Goal: Information Seeking & Learning: Learn about a topic

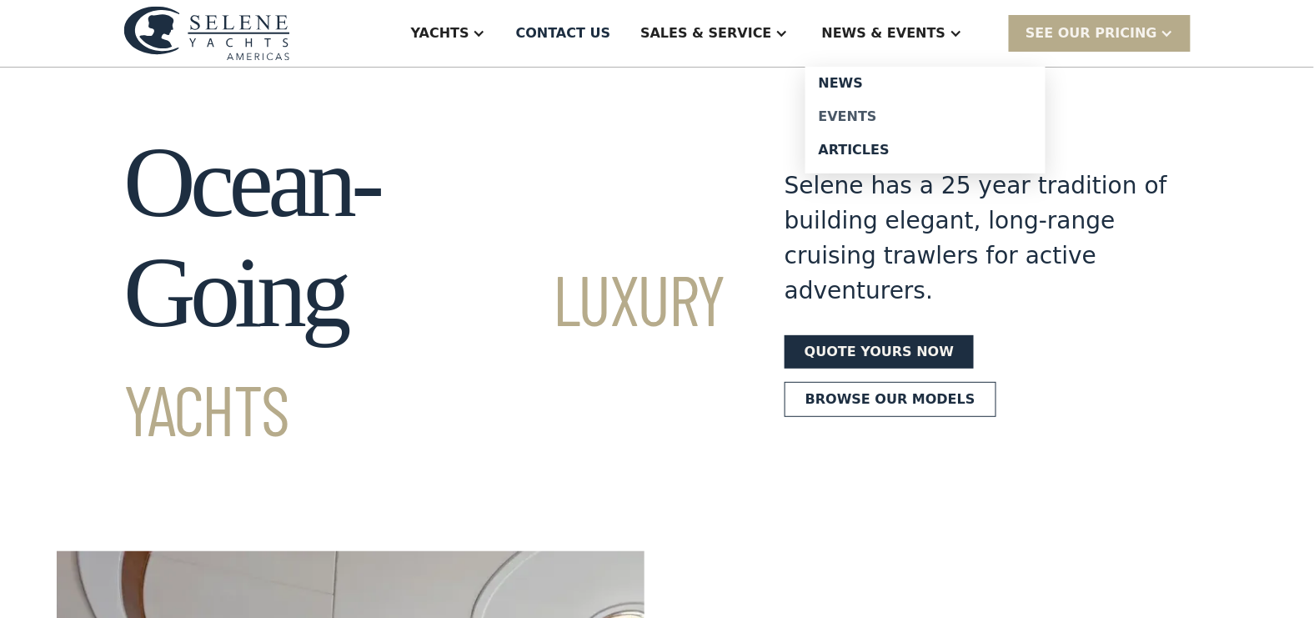
click at [888, 118] on div "Events" at bounding box center [925, 116] width 213 height 13
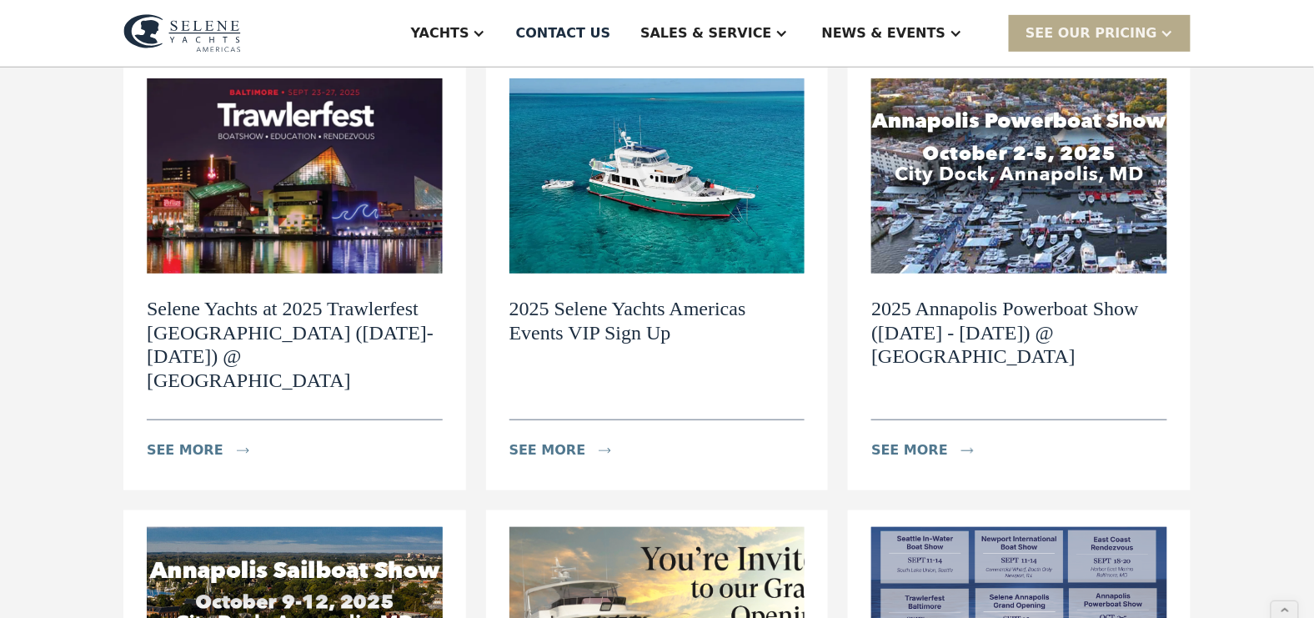
scroll to position [207, 0]
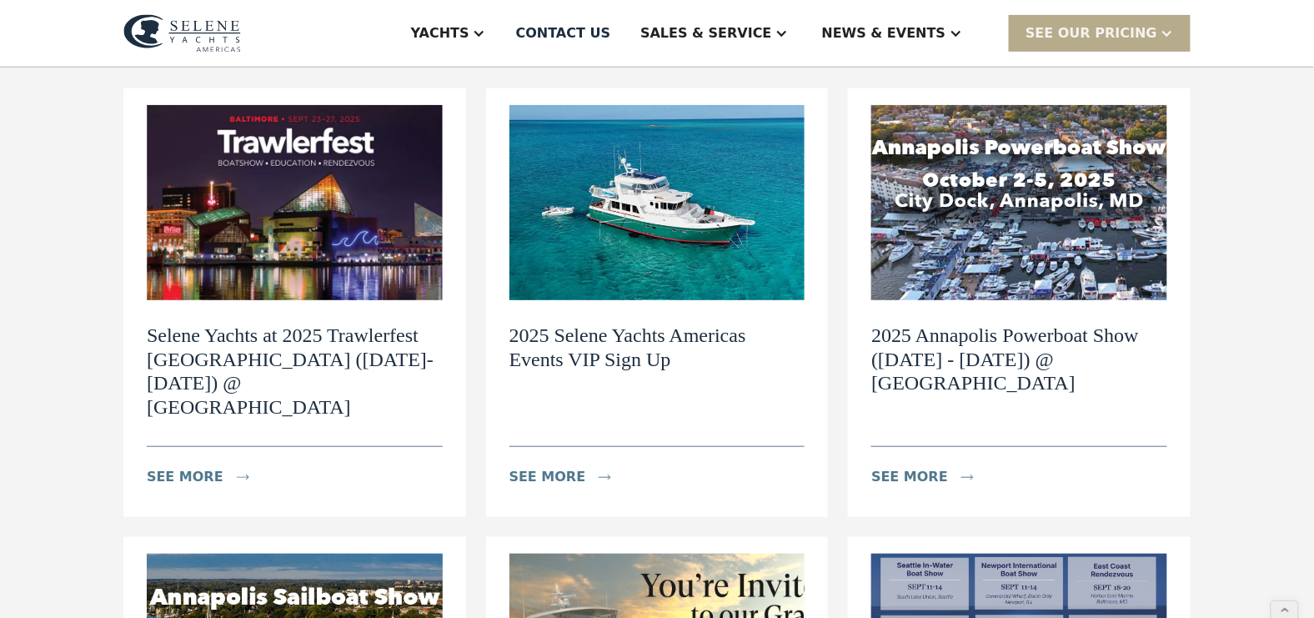
click at [289, 351] on h2 "Selene Yachts at 2025 Trawlerfest [GEOGRAPHIC_DATA] ([DATE]-[DATE]) @ [GEOGRAPH…" at bounding box center [295, 372] width 296 height 96
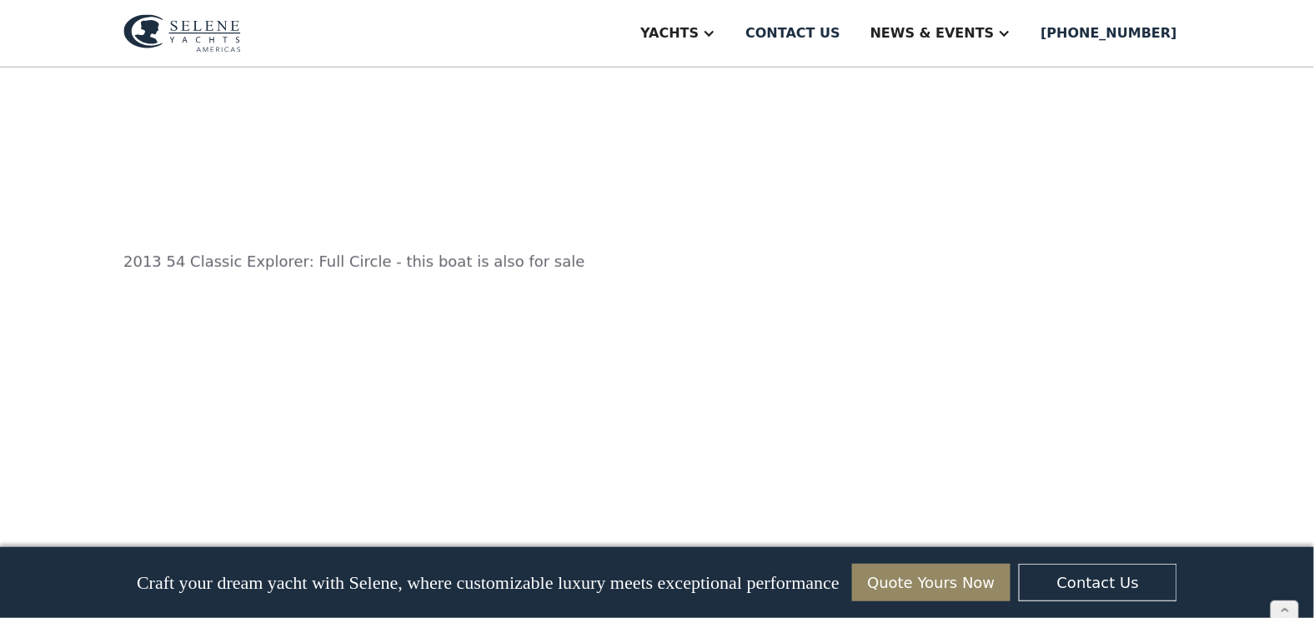
scroll to position [2197, 0]
